Goal: Task Accomplishment & Management: Use online tool/utility

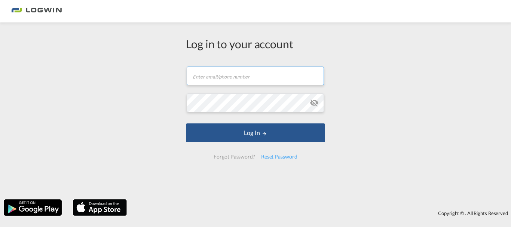
click at [229, 85] on input "text" at bounding box center [255, 76] width 137 height 19
click at [229, 78] on input "[PERSON_NAME].[PERSON_NAME]" at bounding box center [255, 76] width 137 height 19
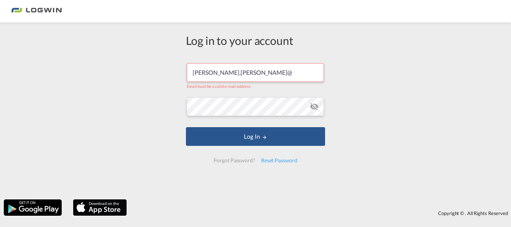
click at [265, 68] on input "[PERSON_NAME].[PERSON_NAME]@" at bounding box center [255, 72] width 137 height 19
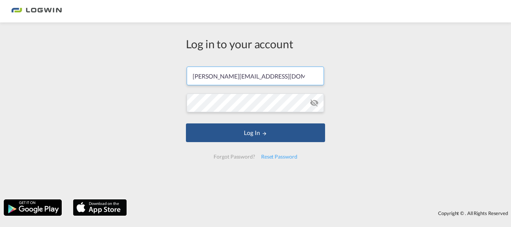
type input "[PERSON_NAME][EMAIL_ADDRESS][DOMAIN_NAME]"
click at [312, 106] on md-icon "icon-eye-off" at bounding box center [314, 102] width 9 height 9
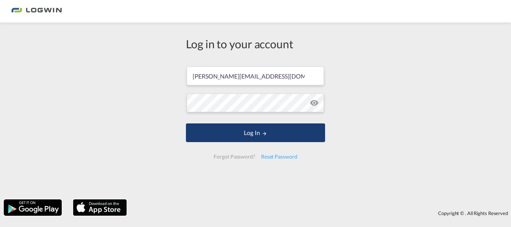
click at [252, 128] on button "Log In" at bounding box center [255, 132] width 139 height 19
click at [259, 133] on button "Log In" at bounding box center [255, 132] width 139 height 19
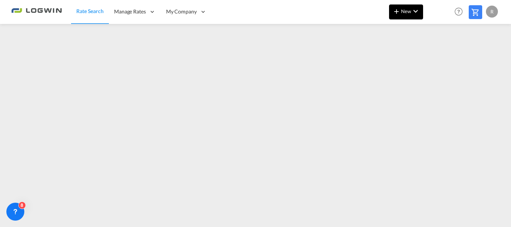
click at [415, 11] on md-icon "icon-chevron-down" at bounding box center [415, 11] width 9 height 9
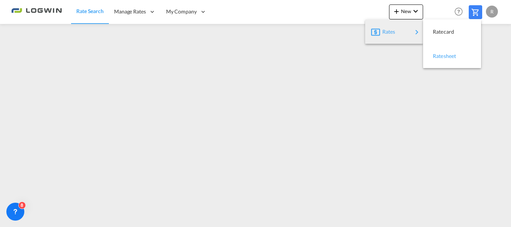
click at [441, 55] on span "Ratesheet" at bounding box center [437, 56] width 8 height 15
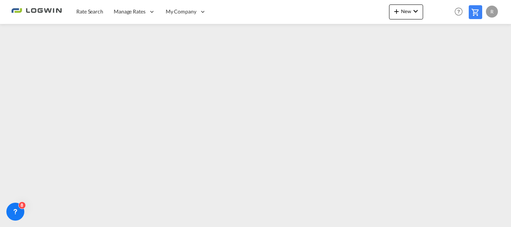
click at [495, 10] on div "R" at bounding box center [492, 12] width 12 height 12
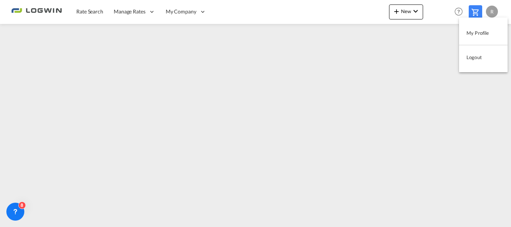
click at [484, 57] on button "Logout" at bounding box center [483, 57] width 49 height 15
